Goal: Navigation & Orientation: Go to known website

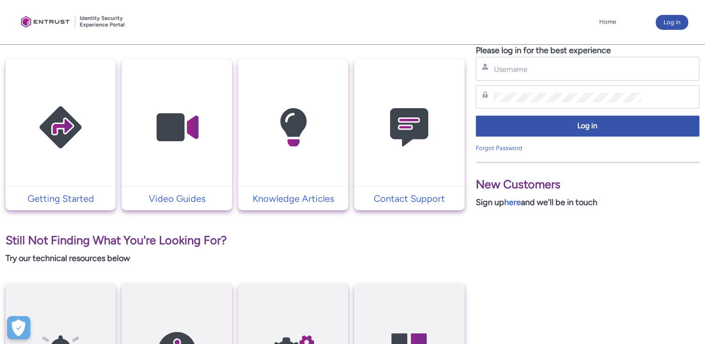
scroll to position [186, 0]
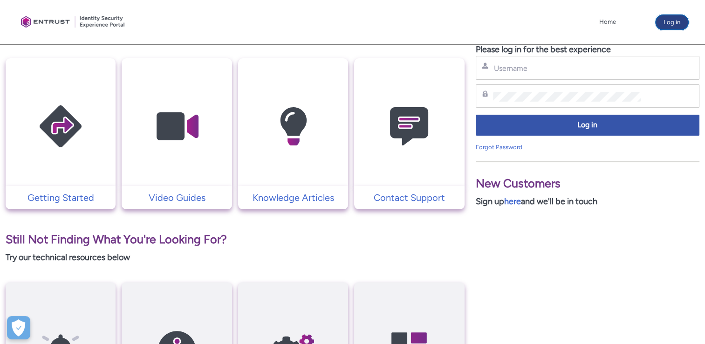
click at [664, 21] on button "Log in" at bounding box center [672, 22] width 33 height 15
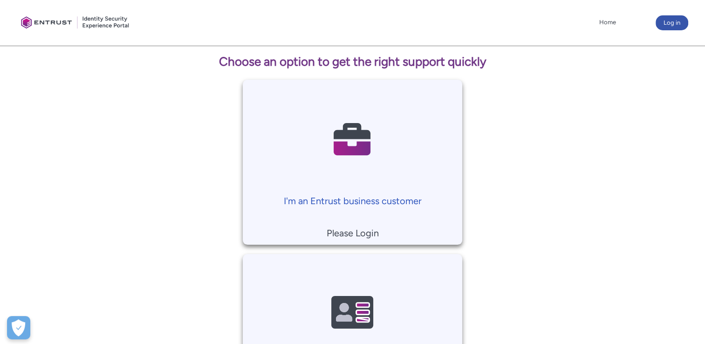
scroll to position [119, 0]
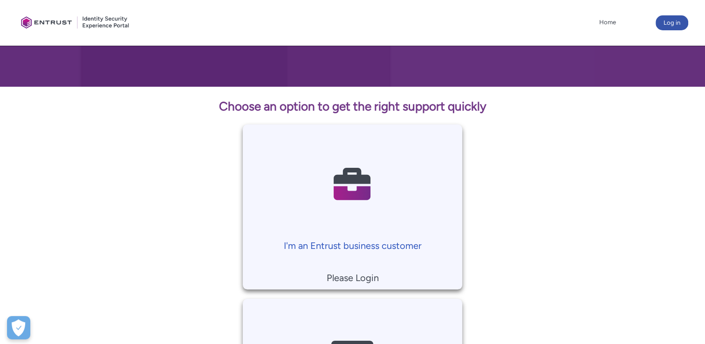
click at [365, 188] on img at bounding box center [352, 184] width 89 height 100
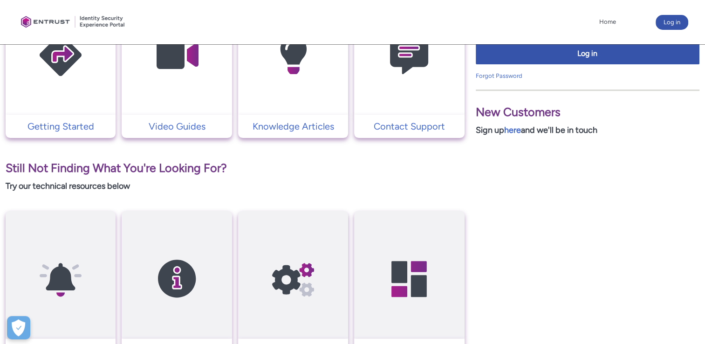
scroll to position [88, 0]
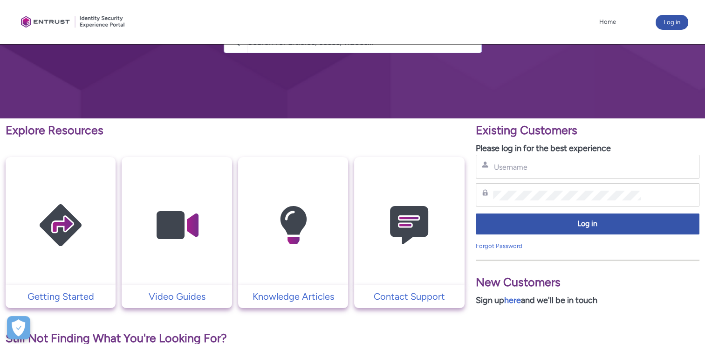
click at [379, 233] on img at bounding box center [409, 225] width 89 height 100
